Goal: Find specific page/section

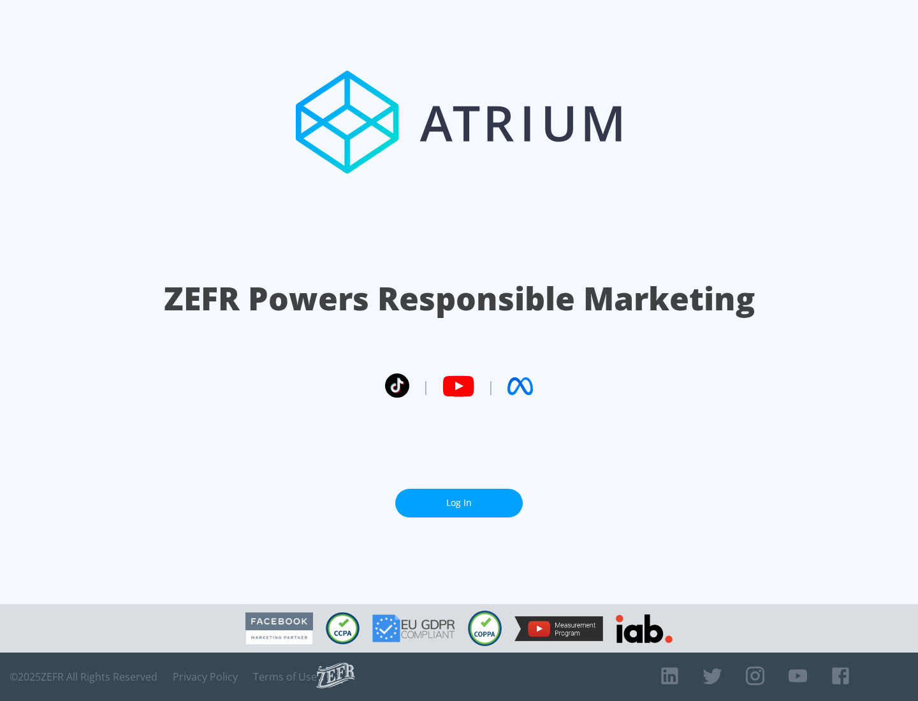
click at [459, 503] on link "Log In" at bounding box center [458, 503] width 127 height 29
